Goal: Check status: Check status

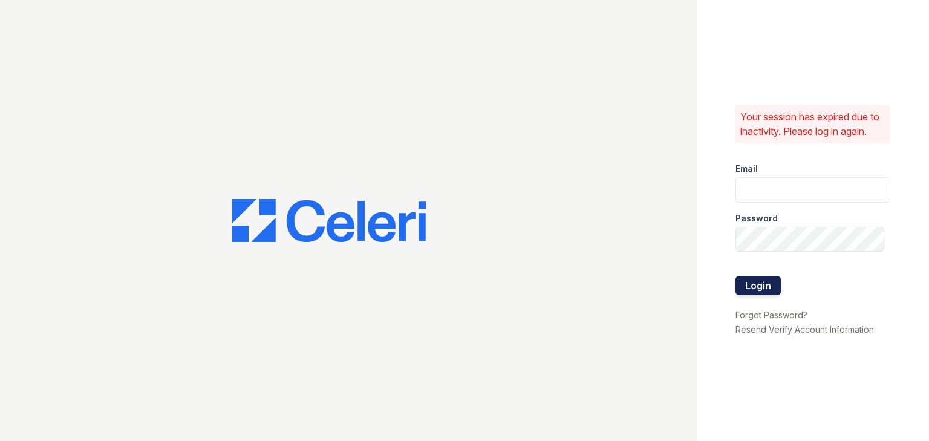
type input "ycarpenter@trinity-pm.com"
click at [767, 286] on button "Login" at bounding box center [758, 285] width 45 height 19
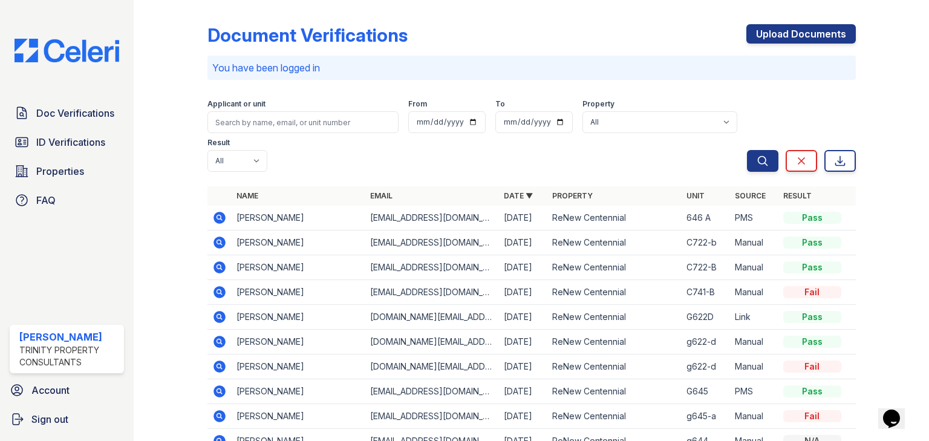
click at [208, 206] on td at bounding box center [220, 218] width 24 height 25
click at [214, 212] on icon at bounding box center [220, 218] width 12 height 12
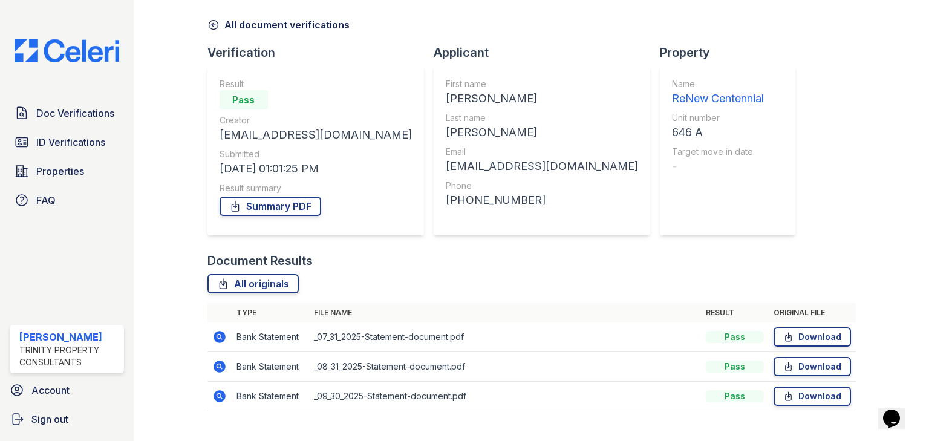
scroll to position [68, 0]
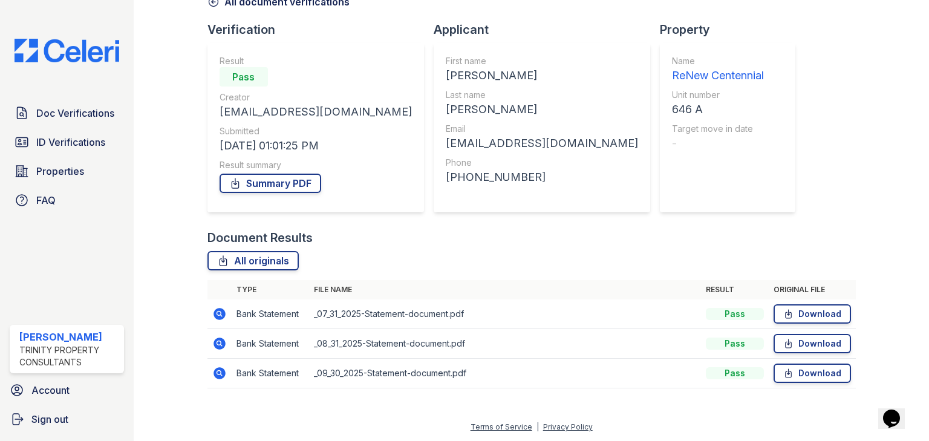
click at [223, 317] on icon at bounding box center [219, 314] width 15 height 15
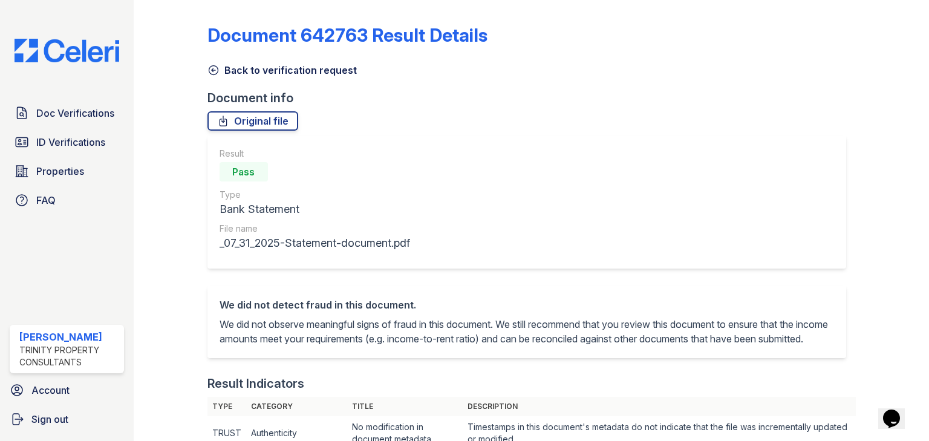
click at [213, 70] on icon at bounding box center [214, 70] width 12 height 12
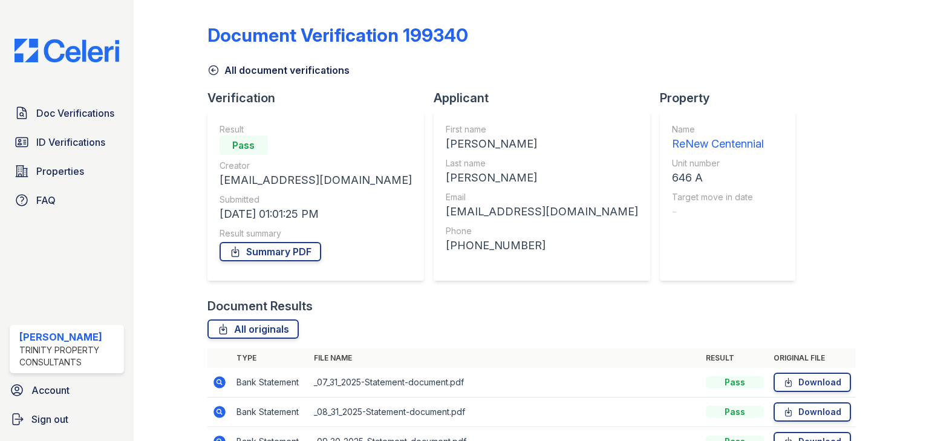
scroll to position [68, 0]
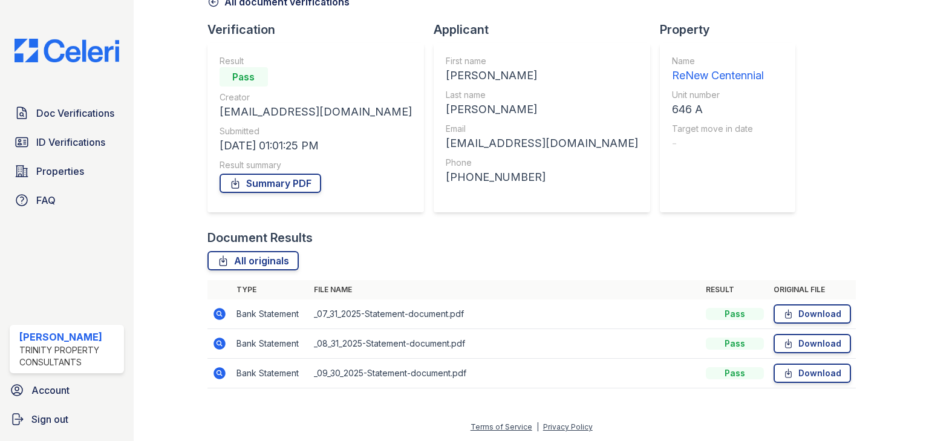
click at [220, 346] on icon at bounding box center [220, 344] width 12 height 12
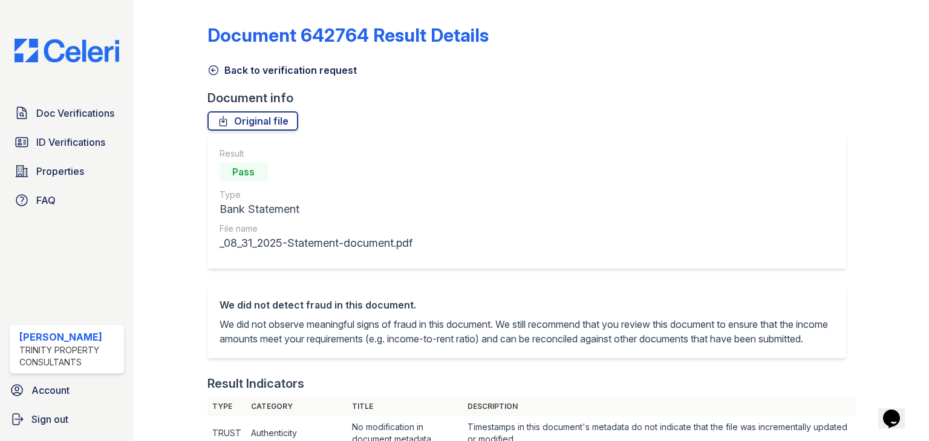
drag, startPoint x: 208, startPoint y: 73, endPoint x: 215, endPoint y: 80, distance: 10.3
click at [208, 73] on icon at bounding box center [214, 70] width 12 height 12
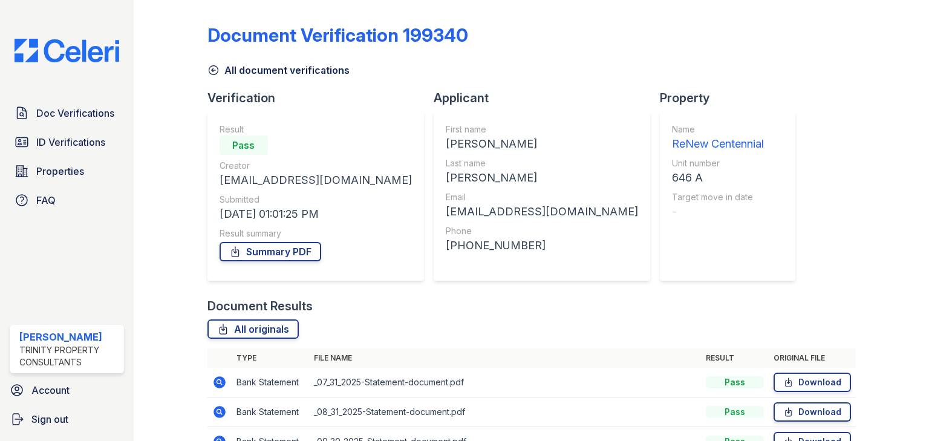
click at [220, 73] on link "All document verifications" at bounding box center [279, 70] width 142 height 15
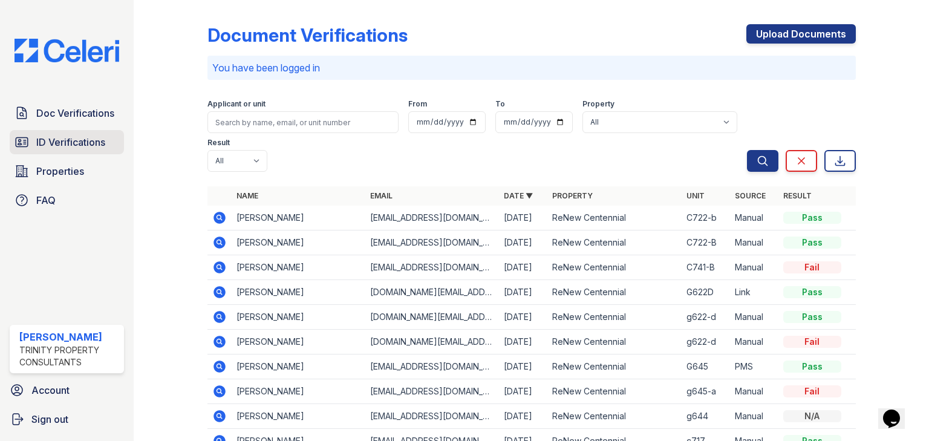
click at [70, 115] on span "Doc Verifications" at bounding box center [75, 113] width 78 height 15
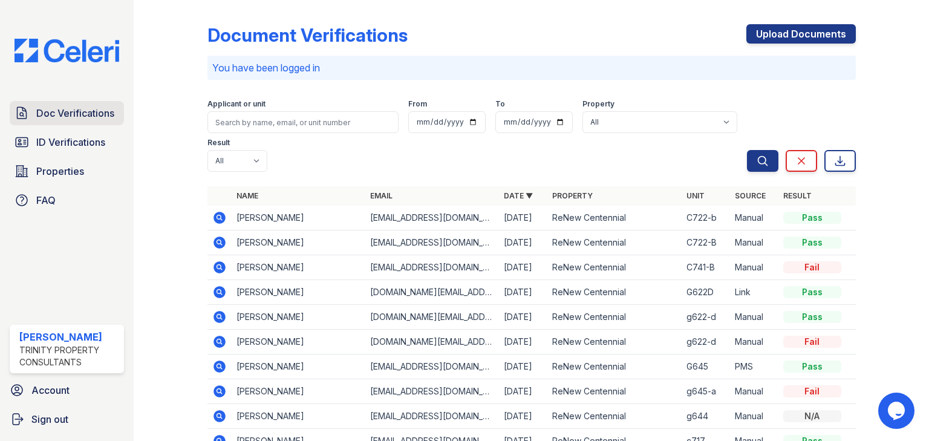
click at [53, 120] on link "Doc Verifications" at bounding box center [67, 113] width 114 height 24
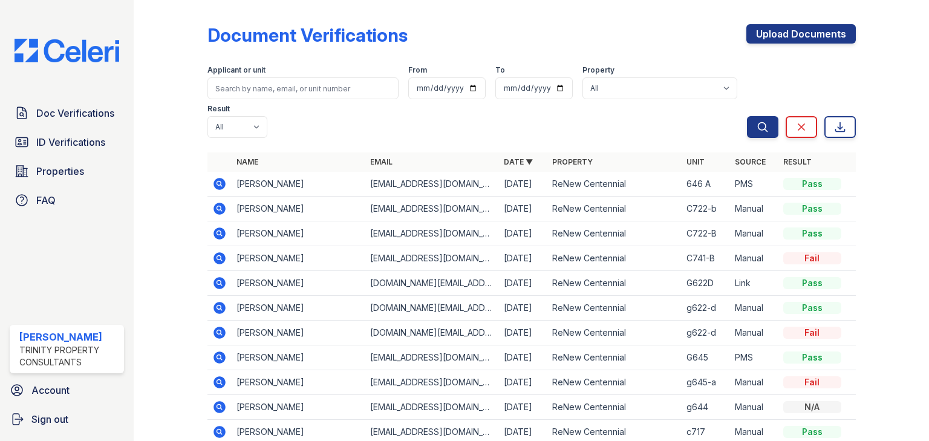
click at [214, 172] on td at bounding box center [220, 184] width 24 height 25
click at [219, 181] on icon at bounding box center [218, 182] width 3 height 3
click at [220, 177] on icon at bounding box center [219, 184] width 15 height 15
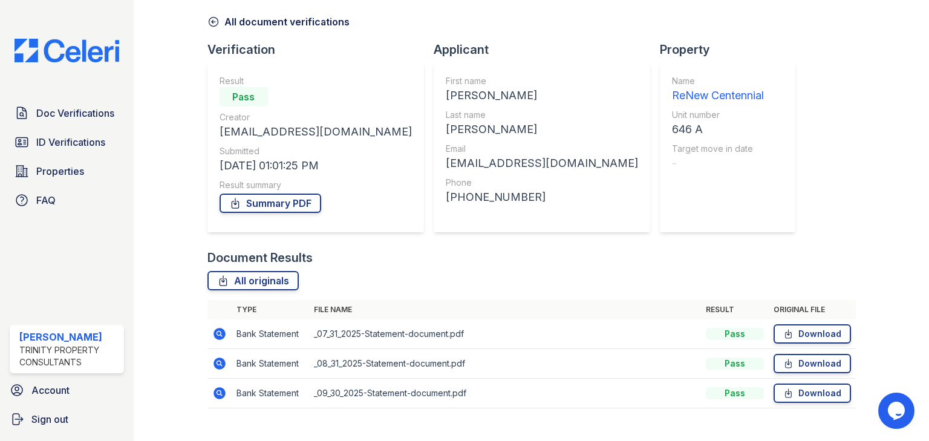
scroll to position [68, 0]
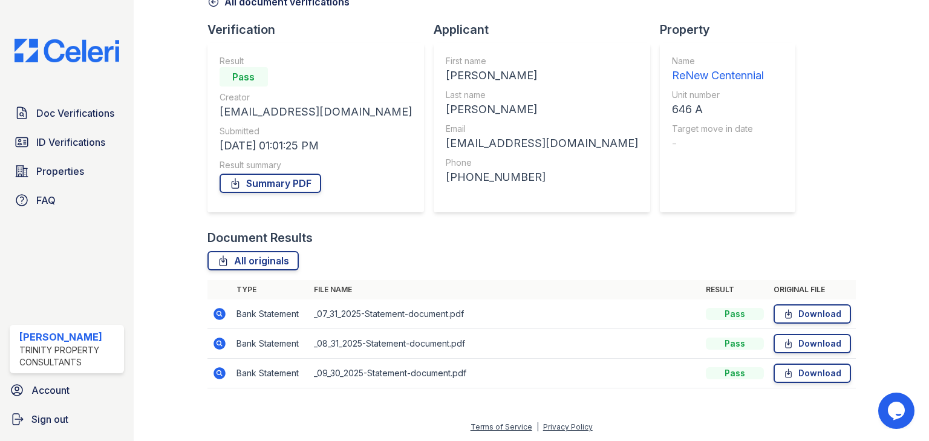
click at [224, 310] on icon at bounding box center [219, 314] width 15 height 15
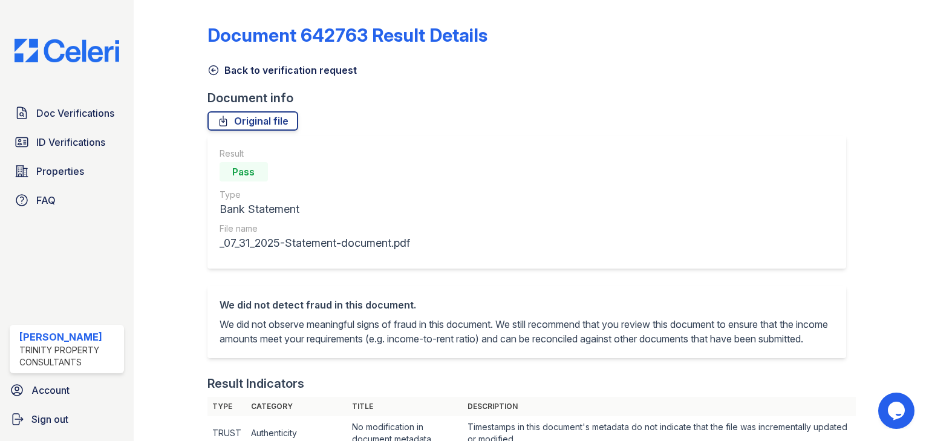
click at [213, 73] on icon at bounding box center [214, 70] width 12 height 12
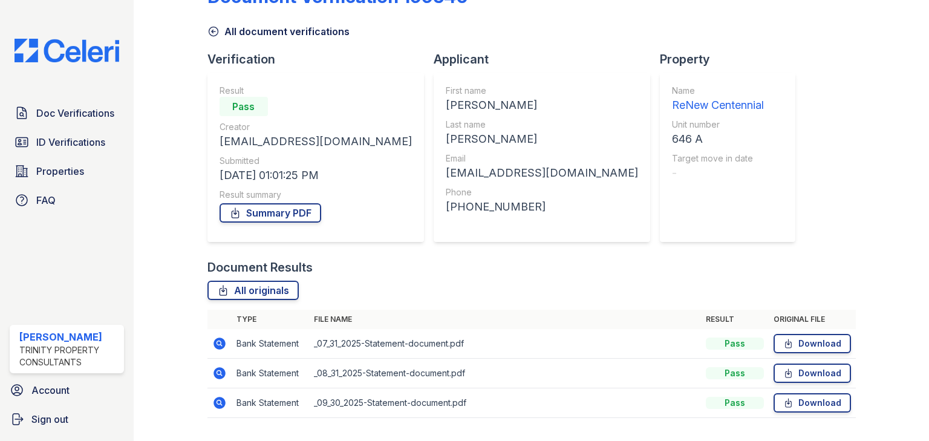
scroll to position [68, 0]
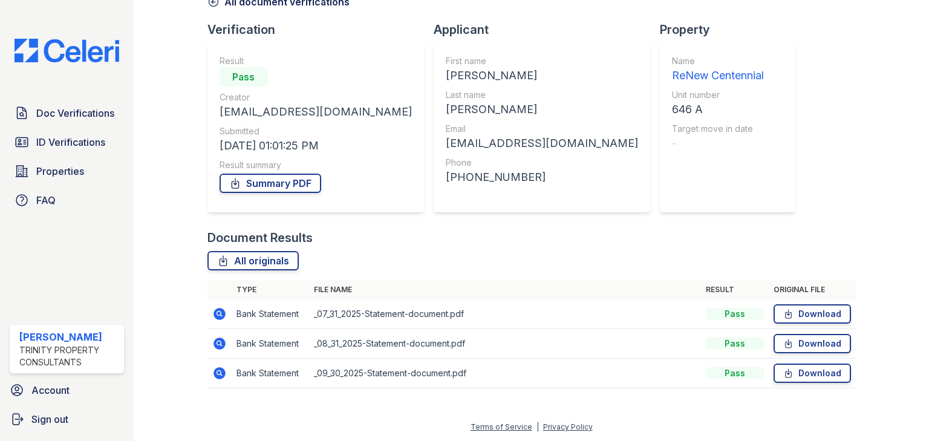
click at [218, 312] on icon at bounding box center [219, 314] width 15 height 15
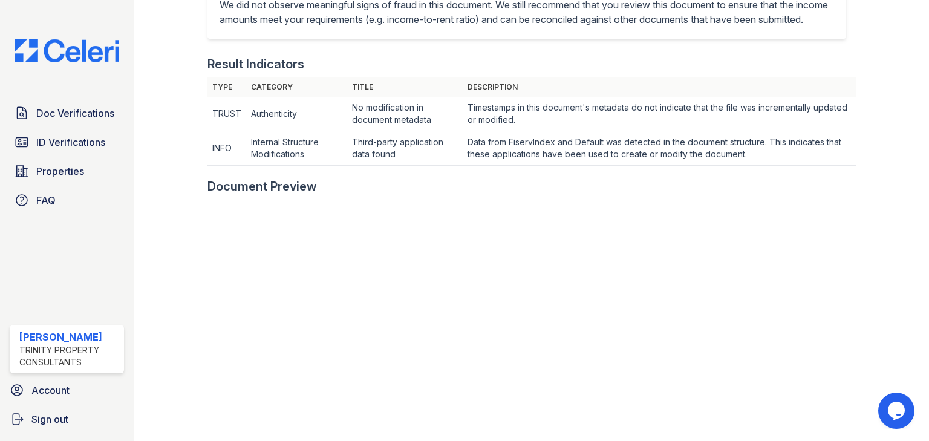
scroll to position [290, 0]
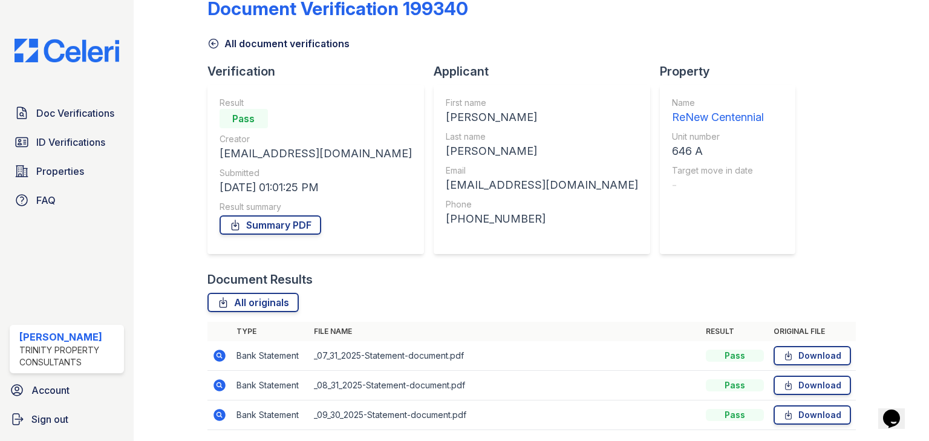
scroll to position [68, 0]
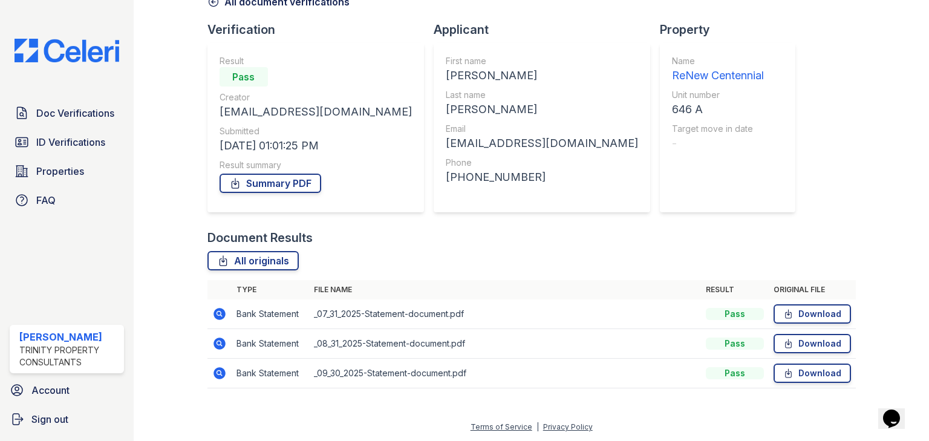
click at [218, 371] on icon at bounding box center [218, 372] width 3 height 3
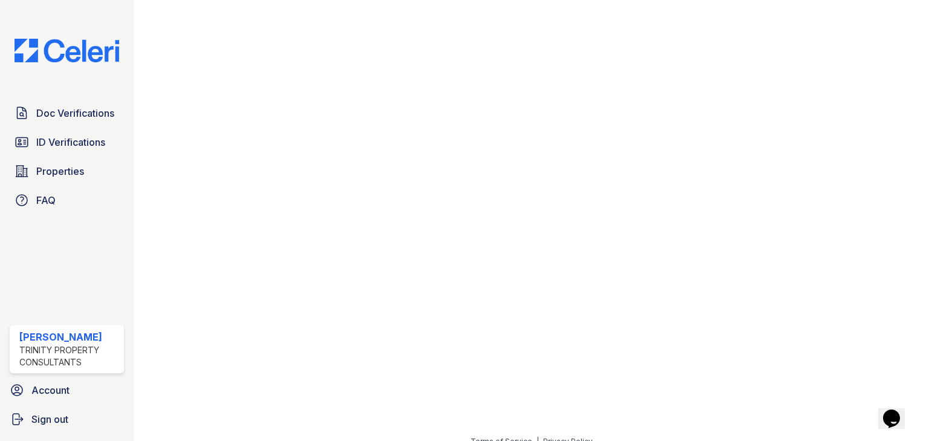
scroll to position [526, 0]
